Goal: Check status: Check status

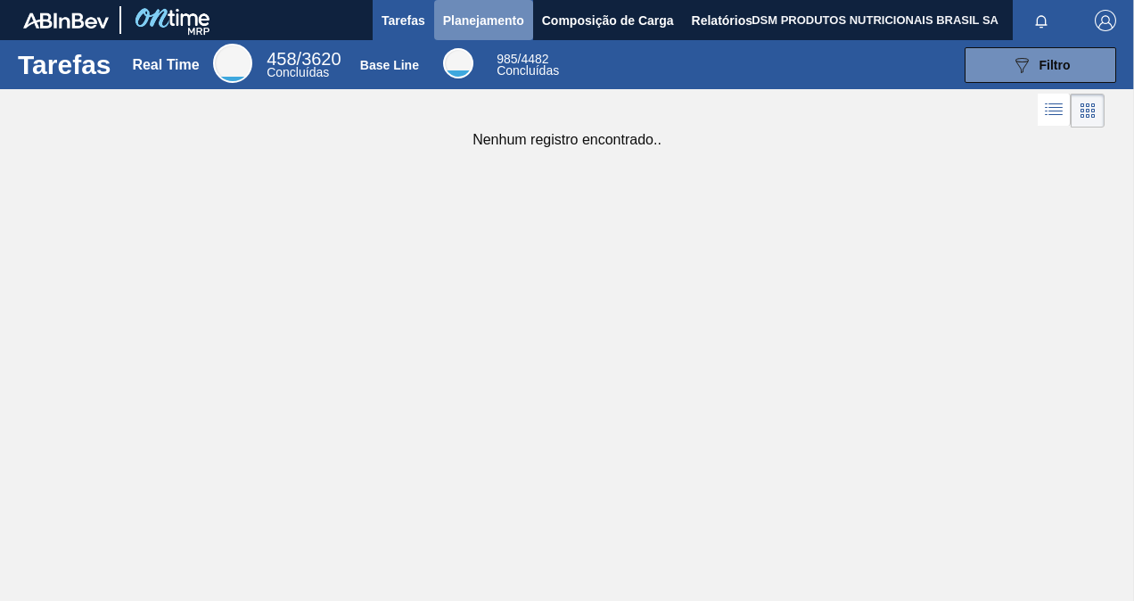
click at [483, 21] on span "Planejamento" at bounding box center [483, 20] width 81 height 21
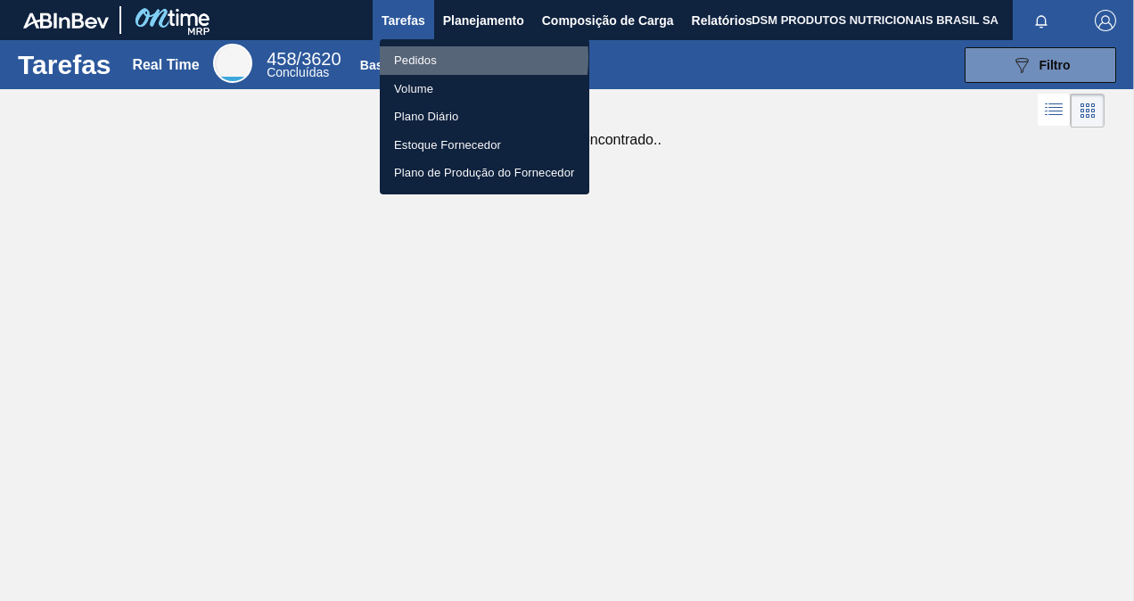
click at [442, 58] on li "Pedidos" at bounding box center [484, 60] width 209 height 29
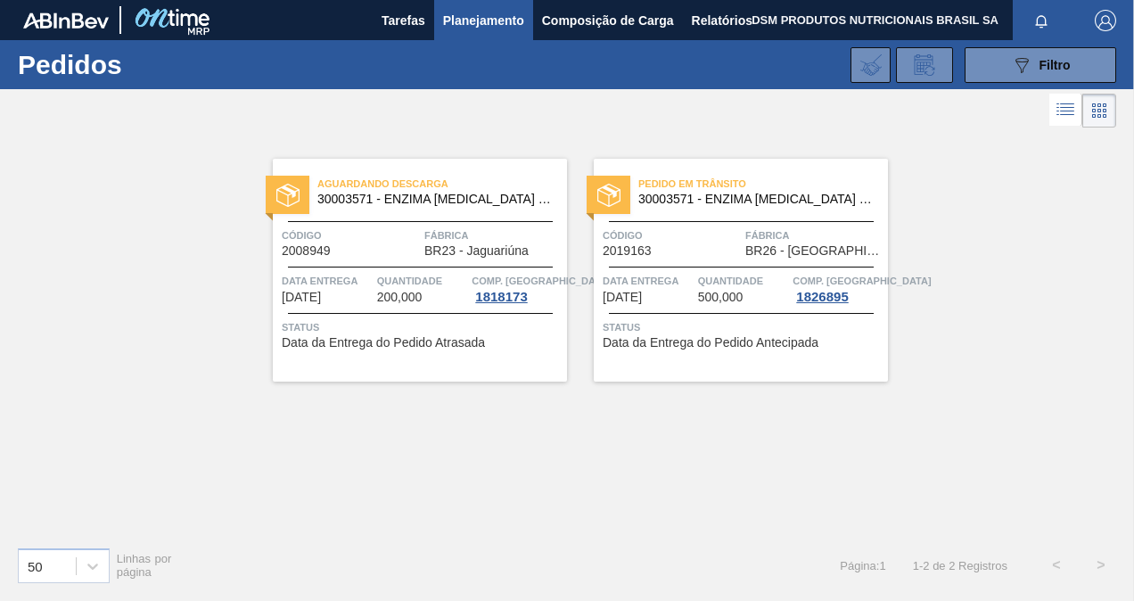
click at [389, 327] on span "Status" at bounding box center [422, 327] width 281 height 18
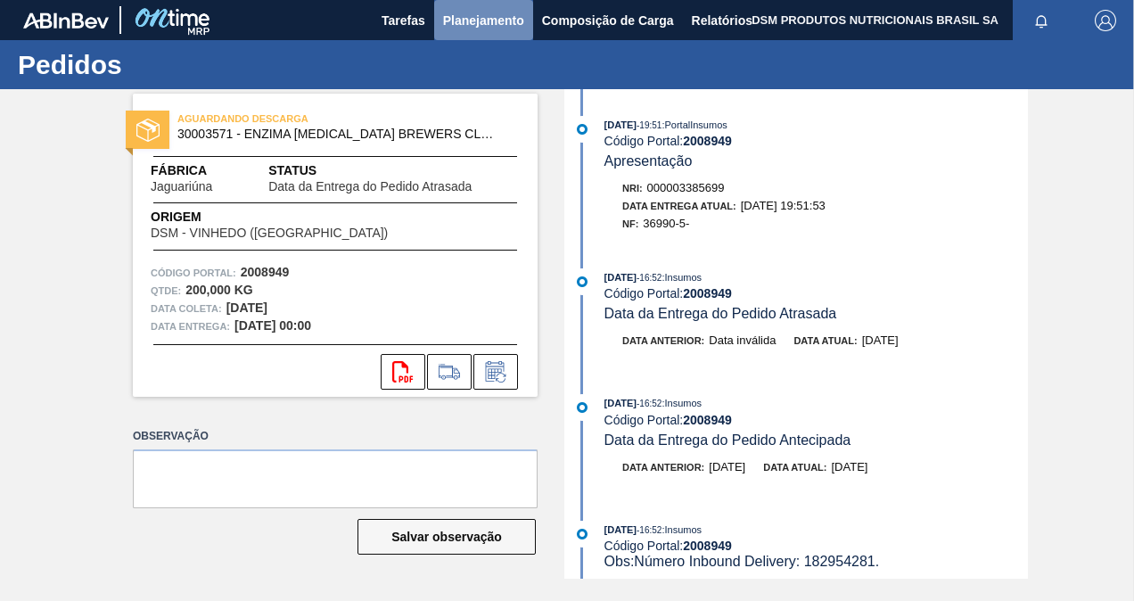
click at [471, 14] on span "Planejamento" at bounding box center [483, 20] width 81 height 21
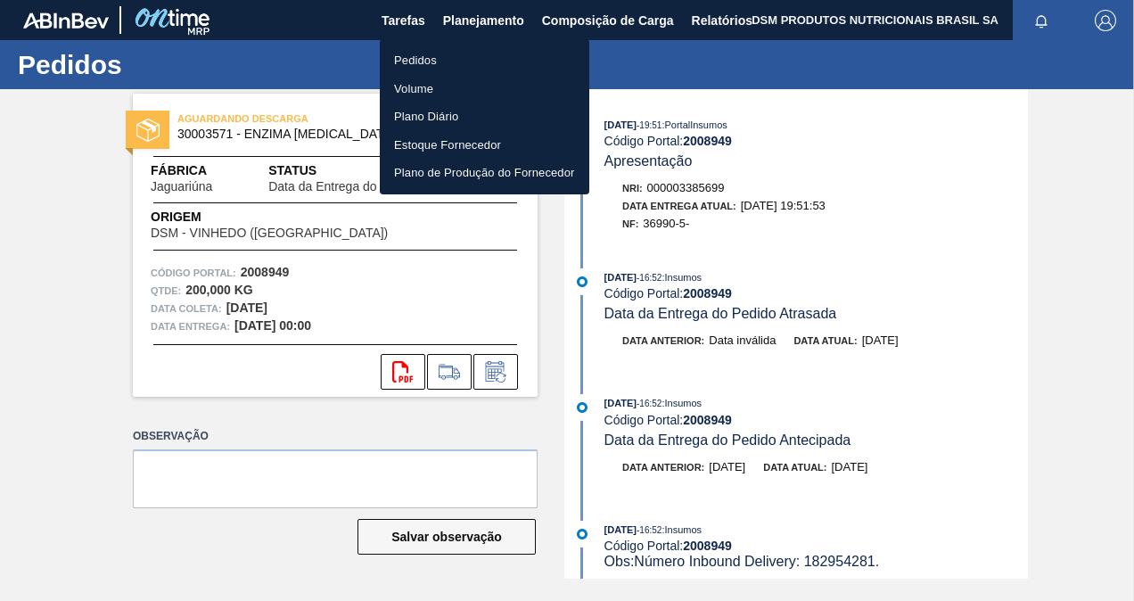
click at [478, 55] on li "Pedidos" at bounding box center [484, 60] width 209 height 29
